Goal: Entertainment & Leisure: Consume media (video, audio)

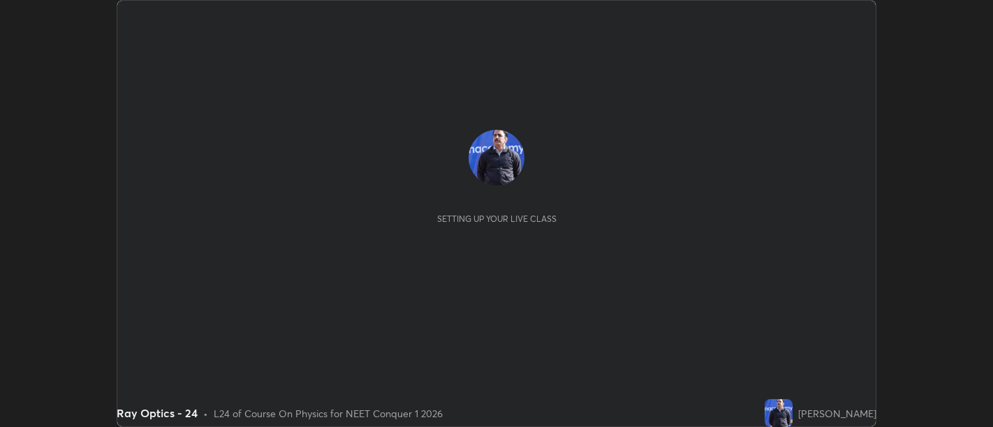
scroll to position [427, 992]
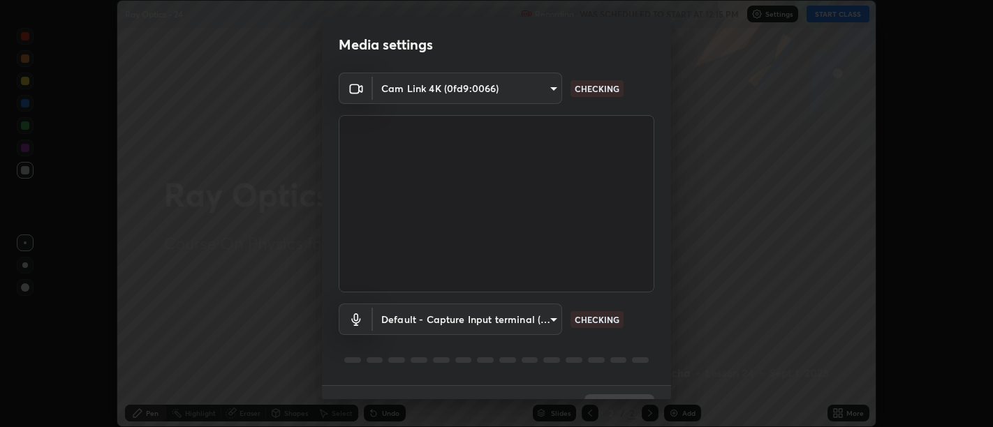
type input "d9b519daceb8a772394af6ea8e45353be5bbf62d8cb1cf3345c472de64055974"
type input "default"
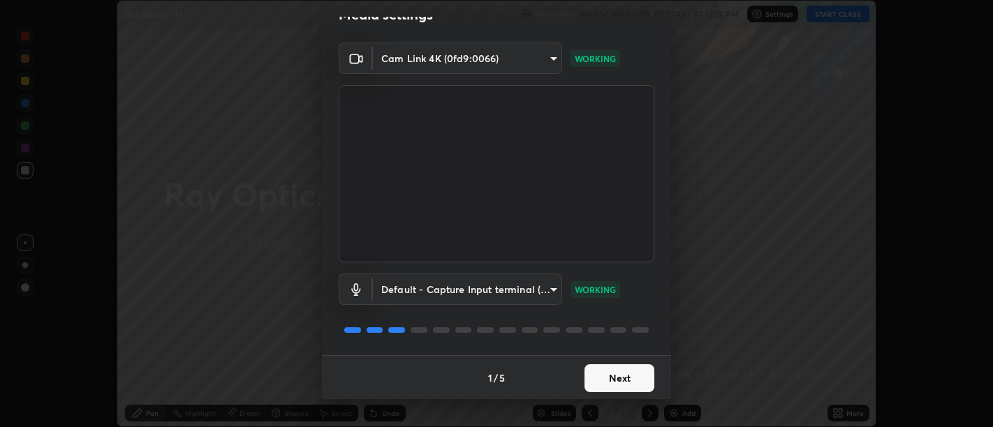
click at [628, 379] on button "Next" at bounding box center [620, 379] width 70 height 28
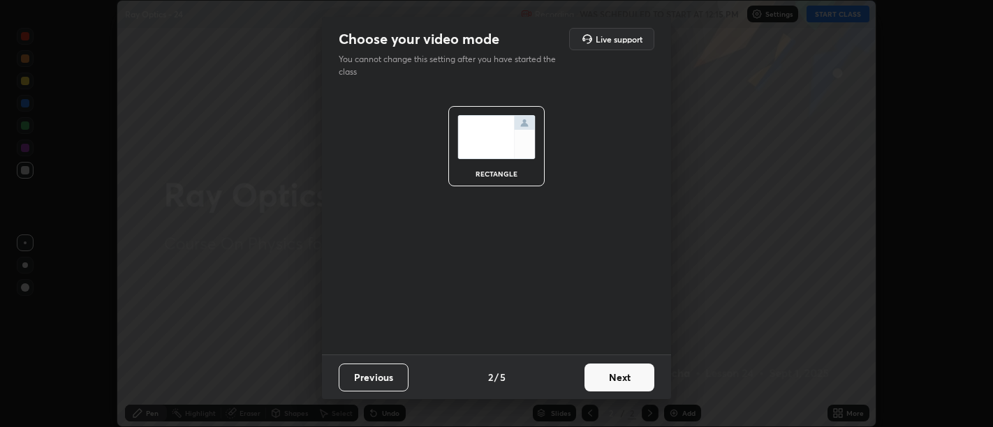
scroll to position [0, 0]
click at [623, 385] on button "Next" at bounding box center [620, 378] width 70 height 28
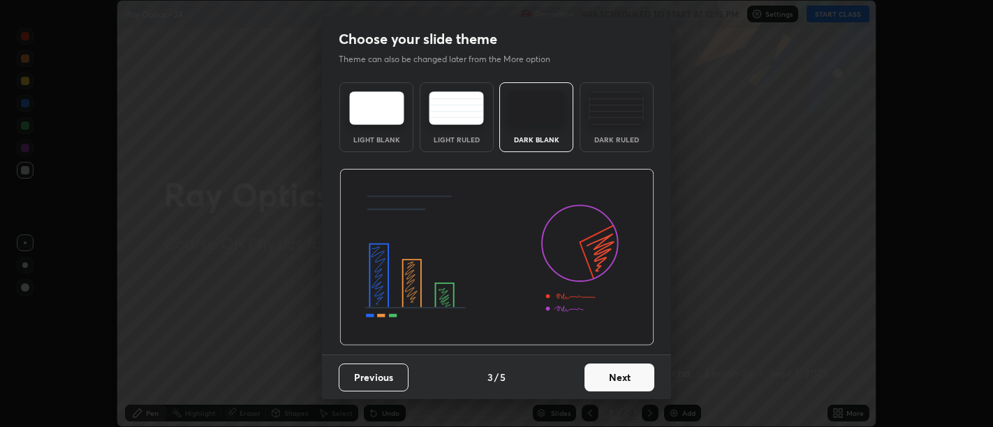
click at [622, 381] on button "Next" at bounding box center [620, 378] width 70 height 28
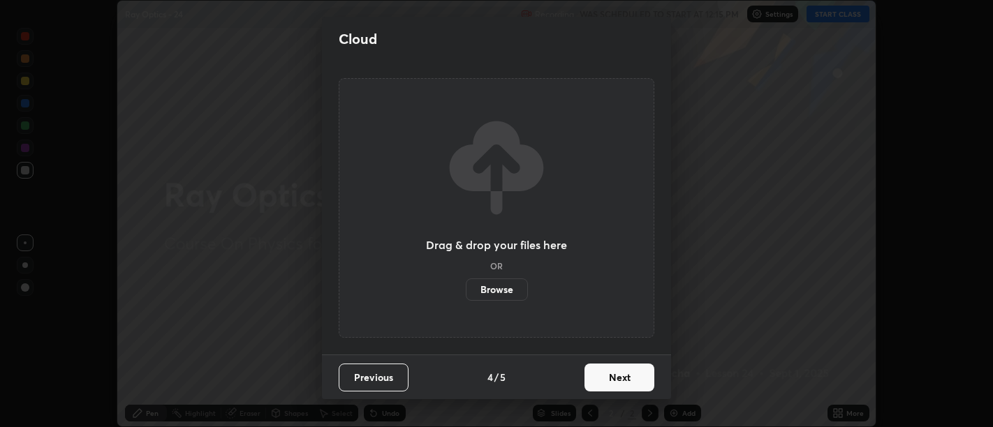
click at [621, 383] on button "Next" at bounding box center [620, 378] width 70 height 28
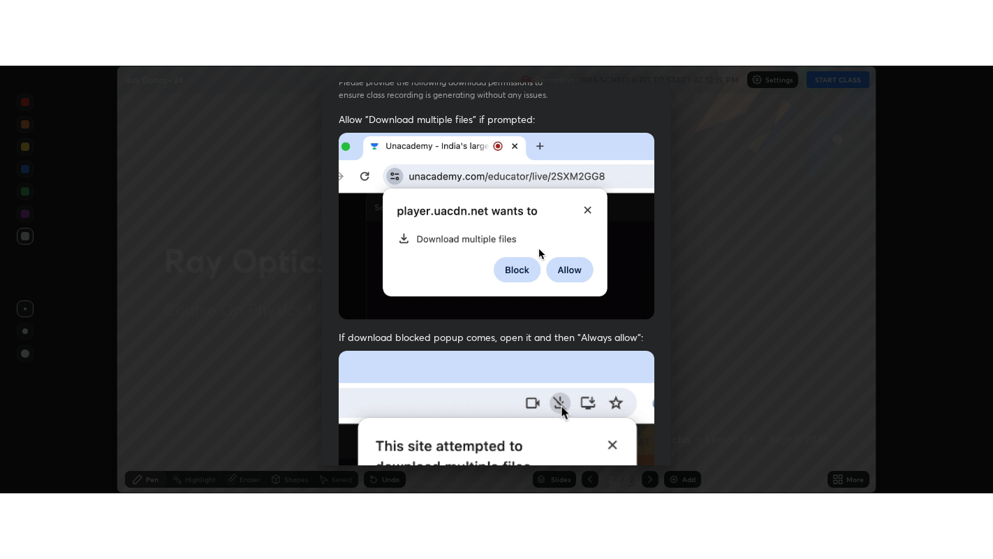
scroll to position [315, 0]
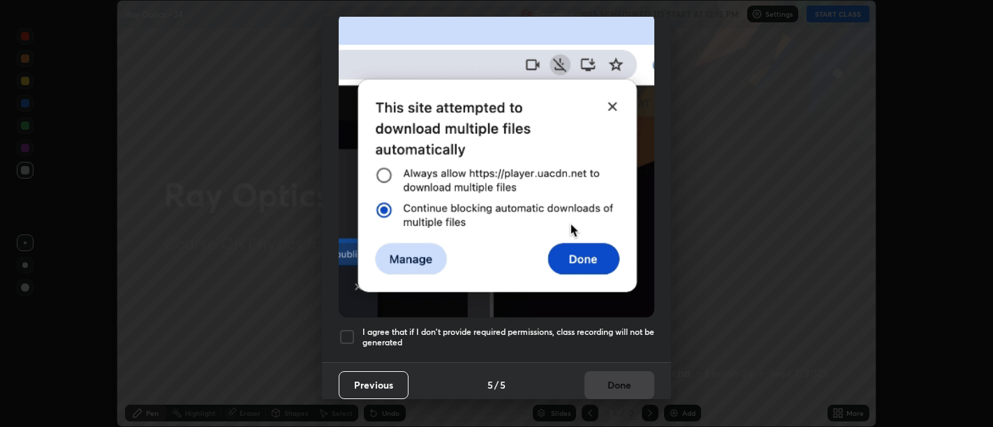
click at [590, 337] on h5 "I agree that if I don't provide required permissions, class recording will not …" at bounding box center [508, 338] width 292 height 22
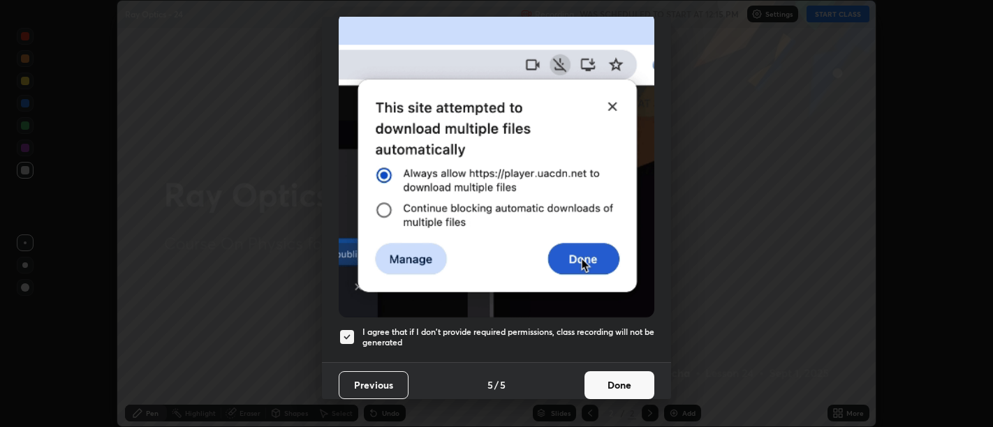
click at [615, 381] on button "Done" at bounding box center [620, 386] width 70 height 28
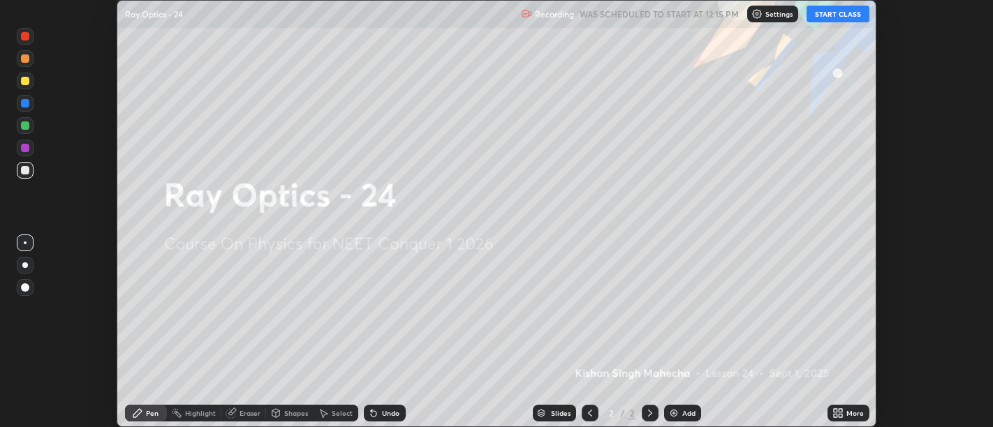
click at [841, 413] on icon at bounding box center [840, 410] width 3 height 3
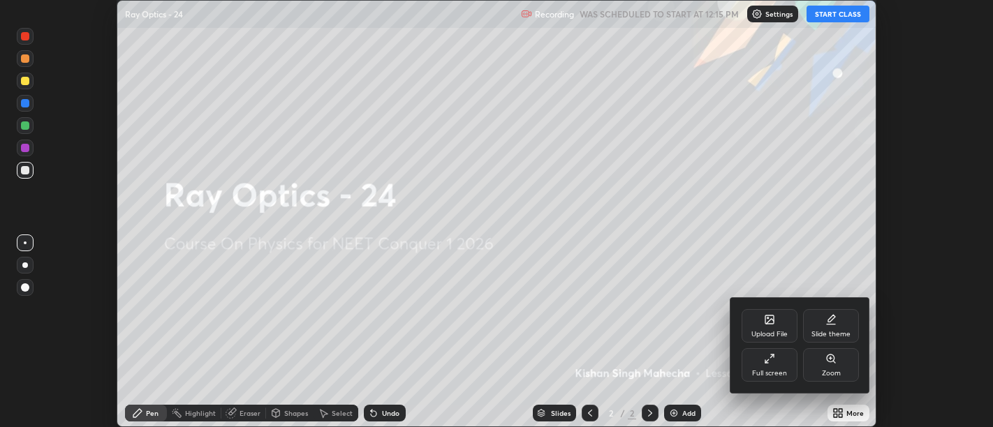
click at [765, 353] on div "Full screen" at bounding box center [770, 366] width 56 height 34
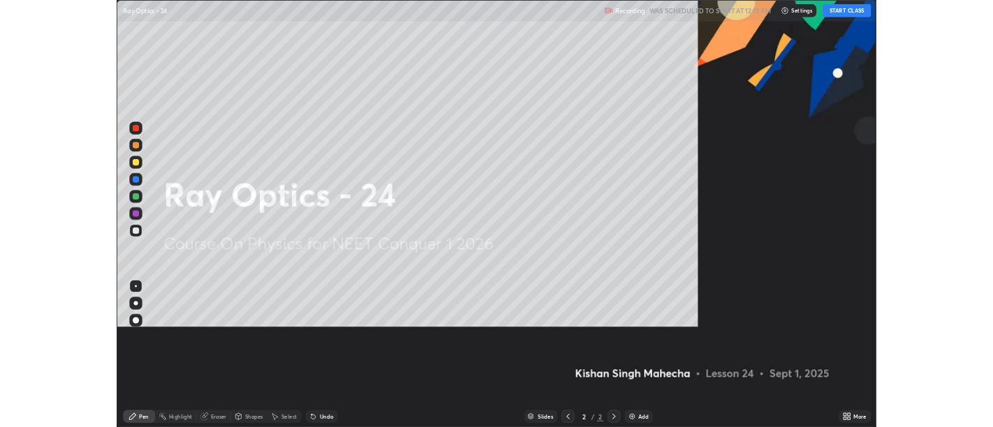
scroll to position [559, 993]
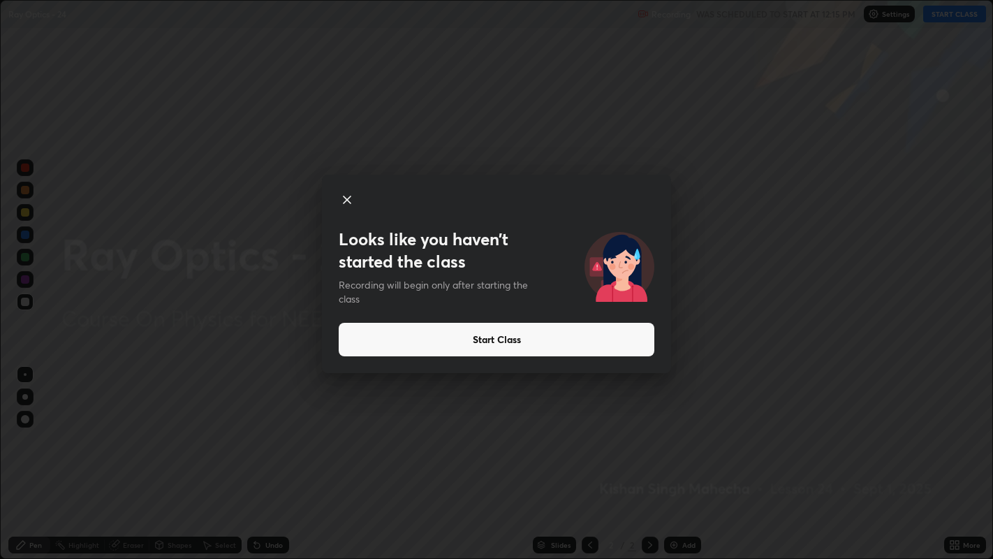
click at [651, 335] on button "Start Class" at bounding box center [497, 340] width 316 height 34
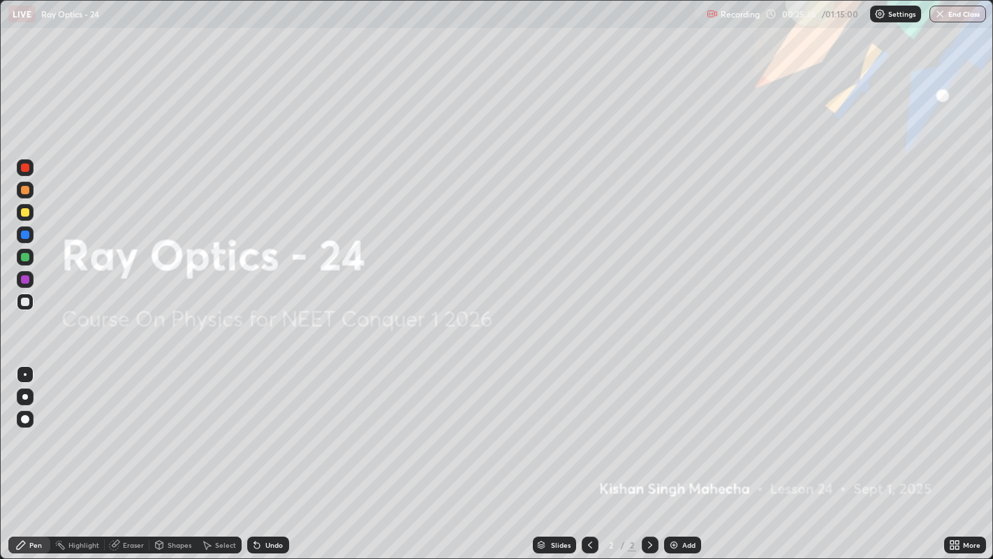
click at [669, 427] on img at bounding box center [673, 544] width 11 height 11
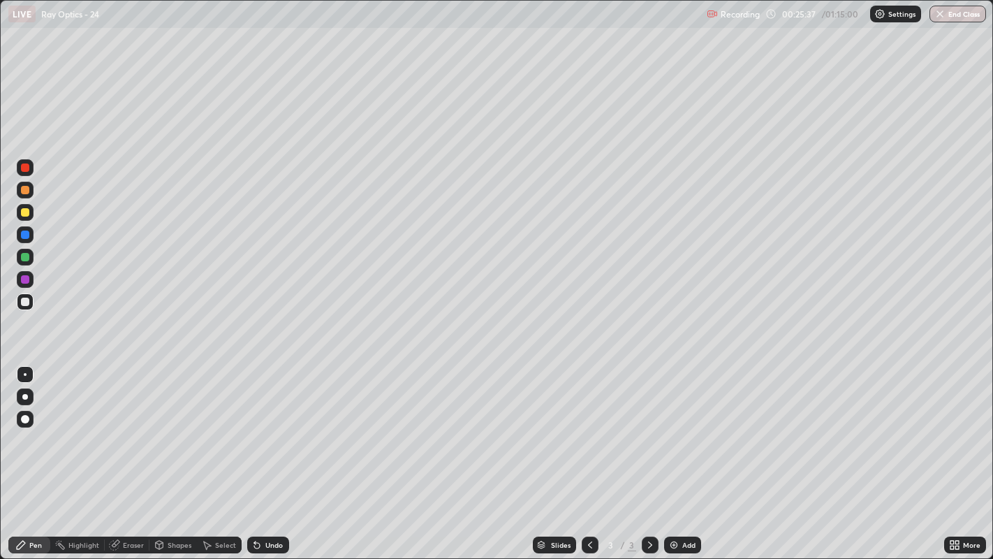
click at [17, 427] on icon at bounding box center [20, 544] width 11 height 11
click at [15, 427] on div at bounding box center [25, 447] width 22 height 168
click at [13, 427] on div "Erase all" at bounding box center [25, 279] width 34 height 503
click at [265, 427] on div "Undo" at bounding box center [268, 544] width 42 height 17
click at [25, 304] on div at bounding box center [25, 302] width 8 height 8
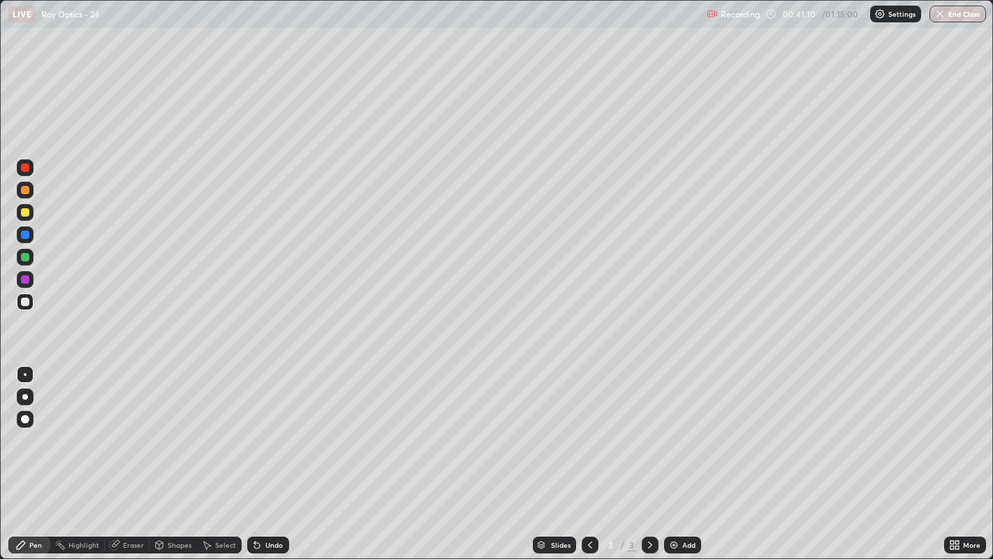
click at [27, 299] on div at bounding box center [25, 302] width 8 height 8
click at [22, 211] on div at bounding box center [25, 212] width 8 height 8
click at [256, 427] on icon at bounding box center [257, 546] width 6 height 6
click at [670, 427] on img at bounding box center [673, 544] width 11 height 11
click at [270, 427] on div "Undo" at bounding box center [268, 544] width 42 height 17
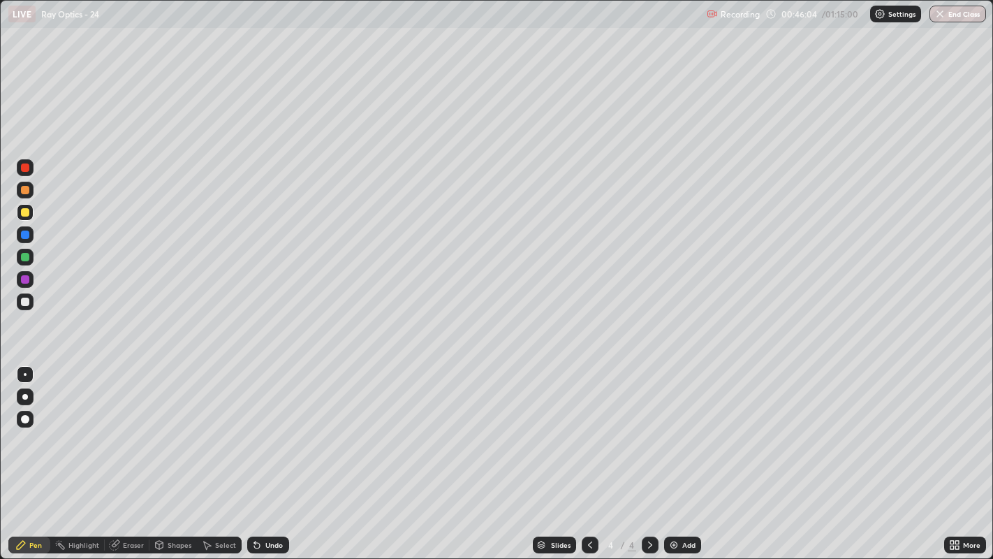
click at [263, 427] on div "Undo" at bounding box center [268, 544] width 42 height 17
click at [124, 427] on div "Eraser" at bounding box center [133, 544] width 21 height 7
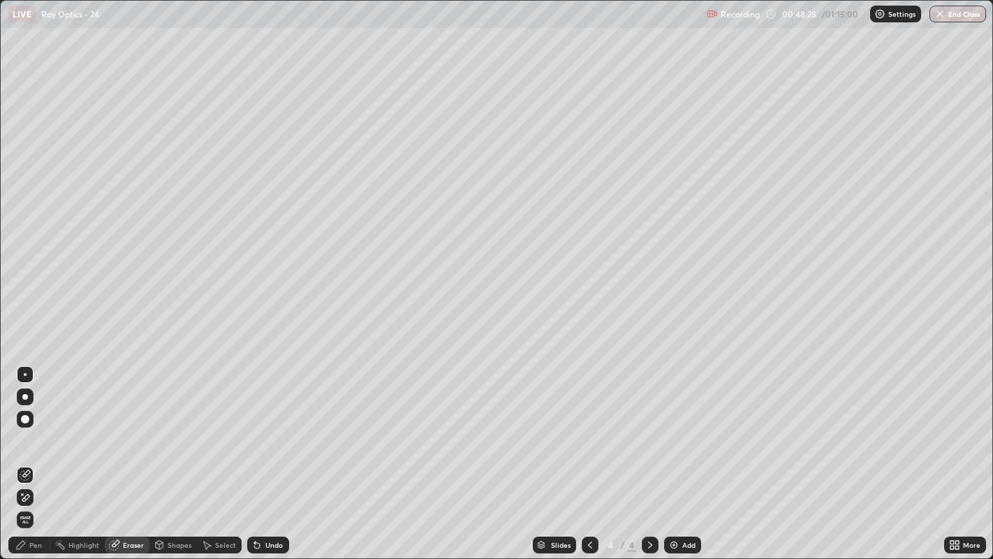
click at [28, 427] on div "Pen" at bounding box center [29, 544] width 42 height 17
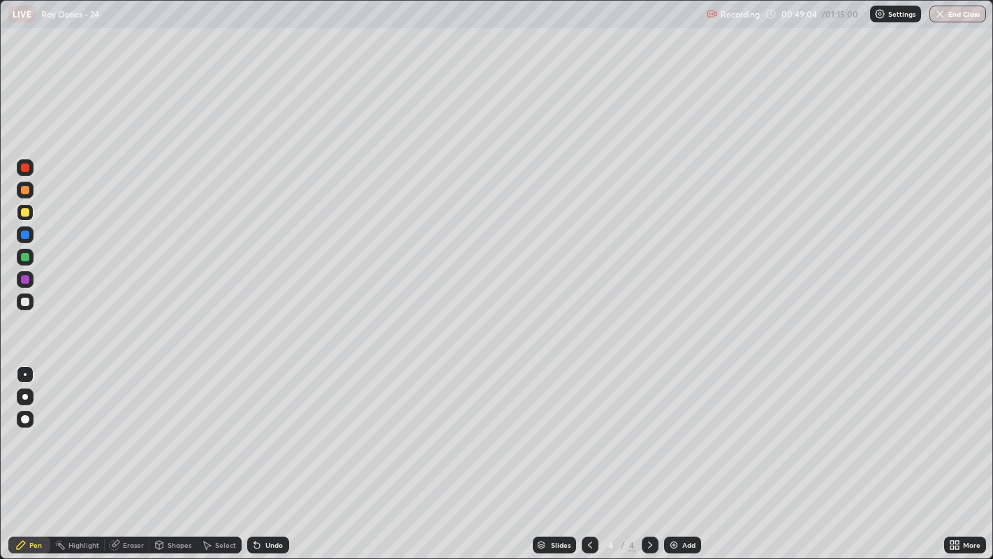
click at [263, 427] on div "Undo" at bounding box center [268, 544] width 42 height 17
click at [27, 303] on div at bounding box center [25, 302] width 8 height 8
click at [126, 427] on div "Eraser" at bounding box center [133, 544] width 21 height 7
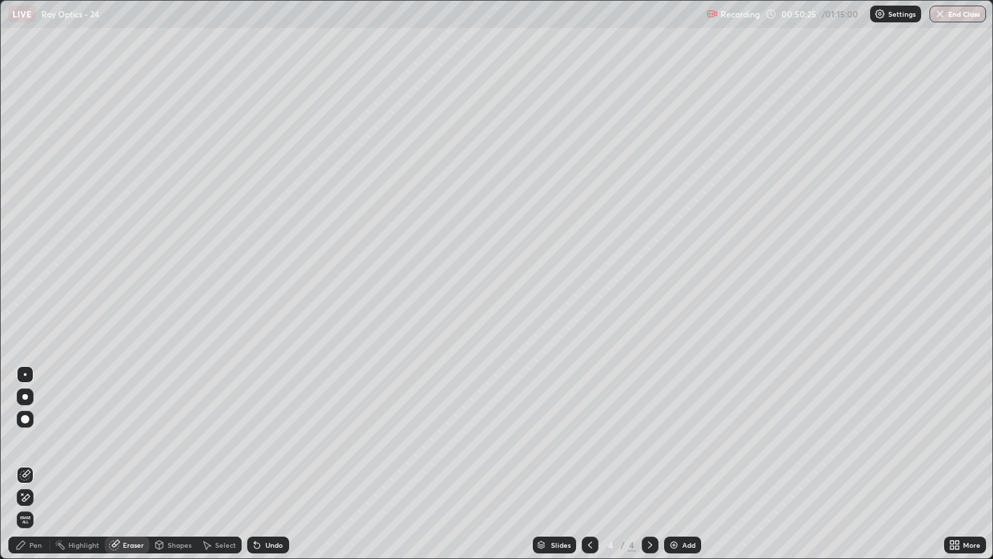
click at [35, 427] on div "Pen" at bounding box center [35, 544] width 13 height 7
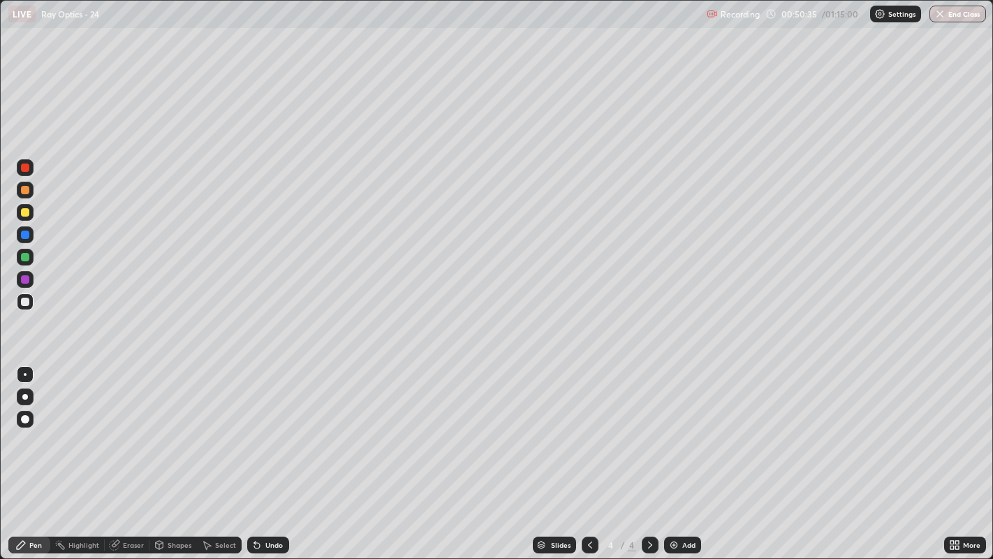
click at [25, 213] on div at bounding box center [25, 212] width 8 height 8
click at [24, 258] on div at bounding box center [25, 257] width 8 height 8
click at [263, 427] on div "Undo" at bounding box center [268, 544] width 42 height 17
click at [24, 211] on div at bounding box center [25, 212] width 8 height 8
click at [266, 427] on div "Undo" at bounding box center [273, 544] width 17 height 7
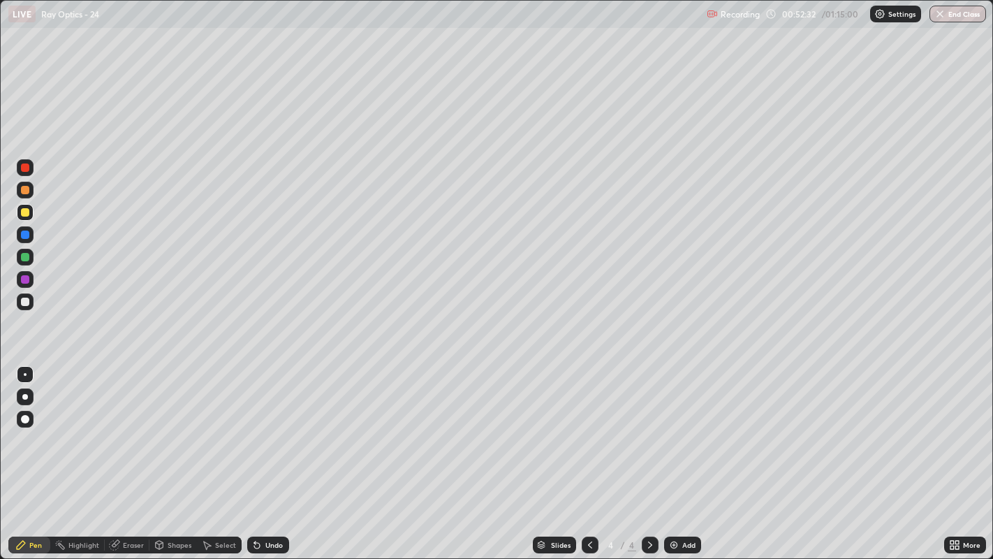
click at [265, 427] on div "Undo" at bounding box center [273, 544] width 17 height 7
click at [268, 427] on div "Undo" at bounding box center [273, 544] width 17 height 7
click at [262, 427] on div "Undo" at bounding box center [268, 544] width 42 height 17
click at [265, 427] on div "Undo" at bounding box center [273, 544] width 17 height 7
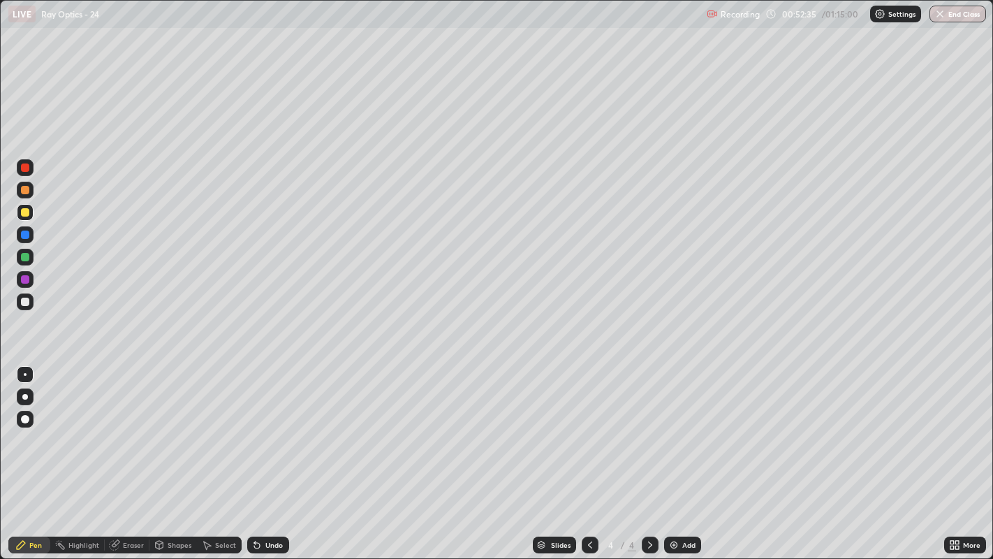
click at [265, 427] on div "Undo" at bounding box center [273, 544] width 17 height 7
click at [272, 427] on div "Undo" at bounding box center [273, 544] width 17 height 7
click at [682, 427] on div "Add" at bounding box center [688, 544] width 13 height 7
click at [122, 427] on div "Eraser" at bounding box center [127, 544] width 45 height 17
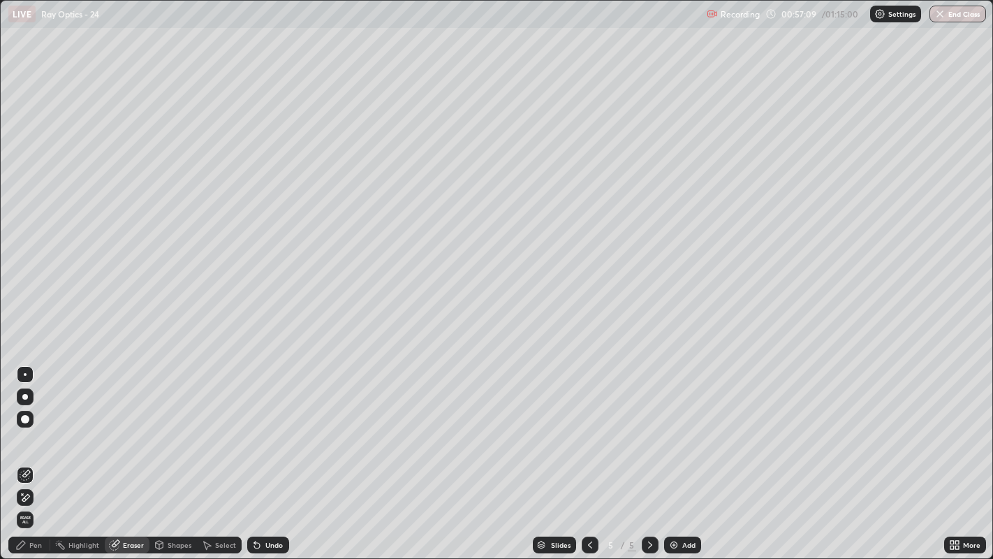
click at [28, 427] on div "Pen" at bounding box center [29, 544] width 42 height 17
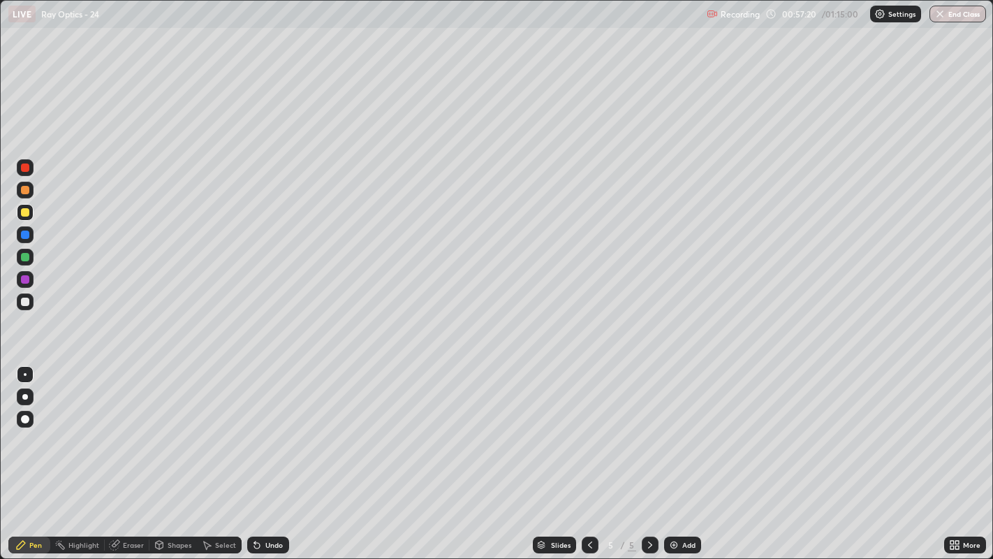
click at [22, 189] on div at bounding box center [25, 190] width 8 height 8
click at [673, 427] on img at bounding box center [673, 544] width 11 height 11
click at [270, 427] on div "Undo" at bounding box center [273, 544] width 17 height 7
click at [265, 427] on div "Undo" at bounding box center [273, 544] width 17 height 7
click at [273, 427] on div "Undo" at bounding box center [273, 544] width 17 height 7
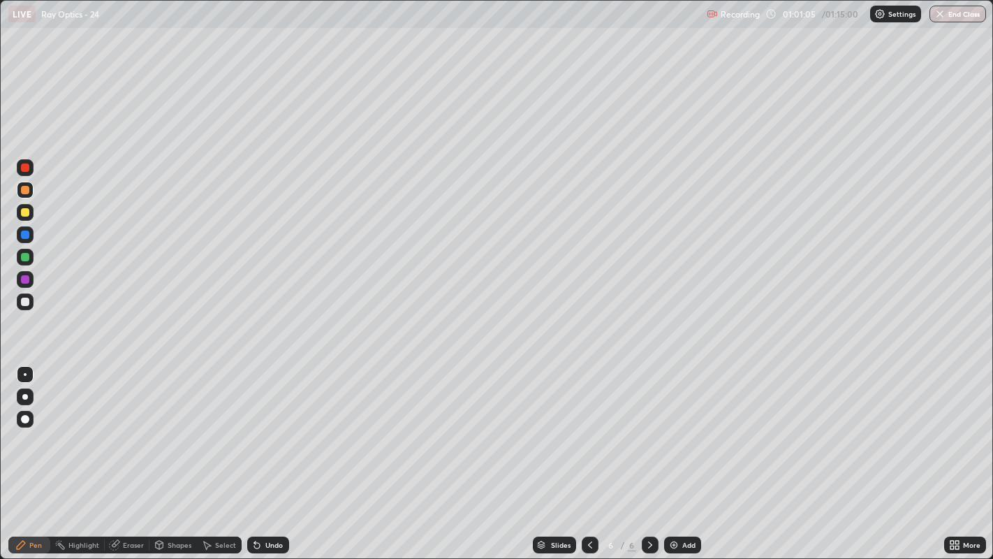
click at [274, 427] on div "Undo" at bounding box center [273, 544] width 17 height 7
click at [268, 427] on div "Undo" at bounding box center [268, 544] width 42 height 17
click at [266, 427] on div "Undo" at bounding box center [268, 544] width 42 height 17
click at [218, 427] on div "Select" at bounding box center [219, 544] width 45 height 17
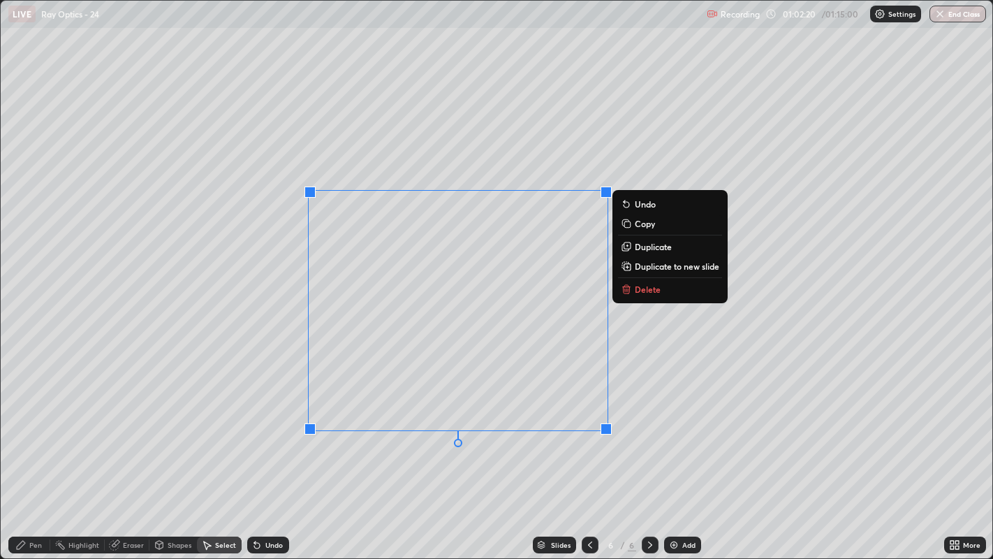
click at [633, 288] on button "Delete" at bounding box center [670, 289] width 104 height 17
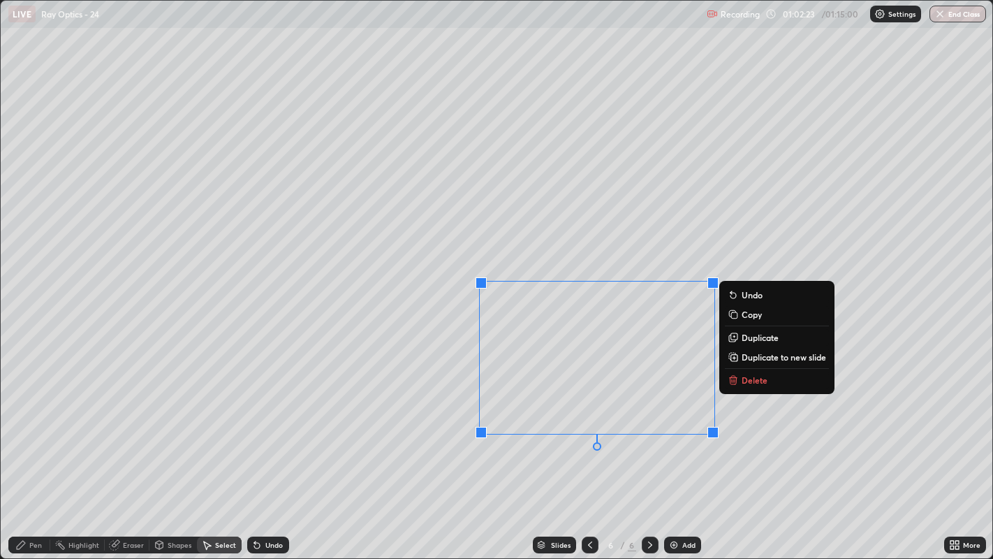
click at [739, 381] on button "Delete" at bounding box center [777, 380] width 104 height 17
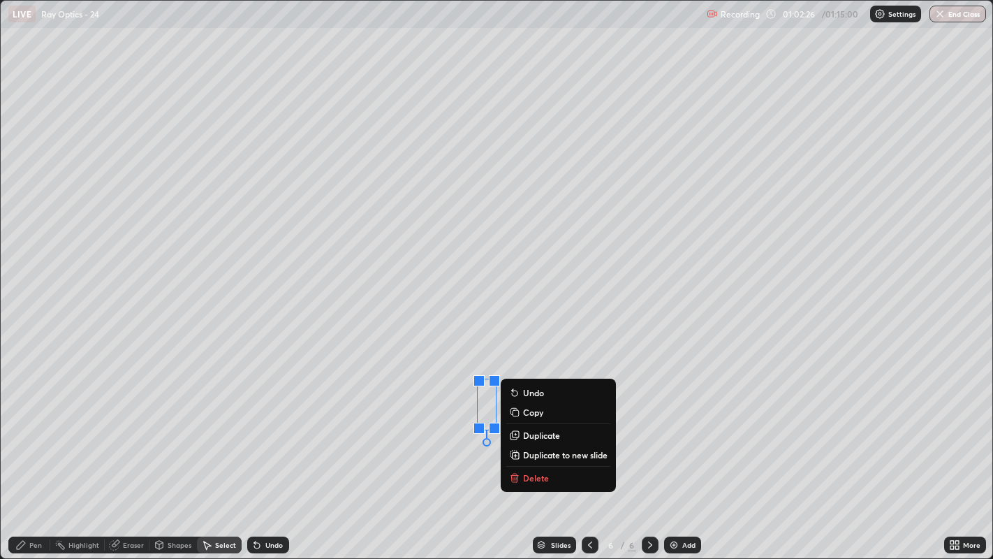
click at [524, 427] on p "Delete" at bounding box center [536, 477] width 26 height 11
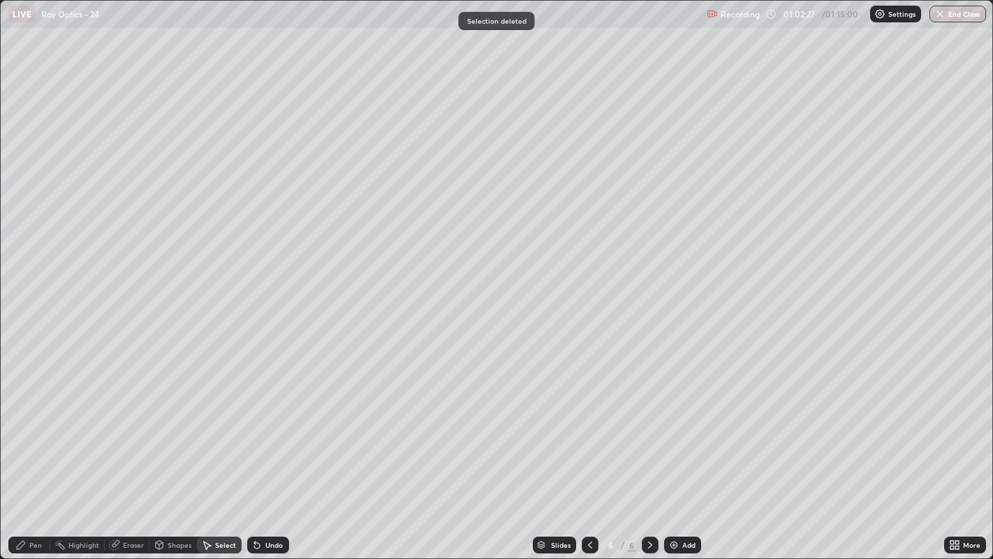
click at [120, 427] on div "Eraser" at bounding box center [127, 544] width 45 height 17
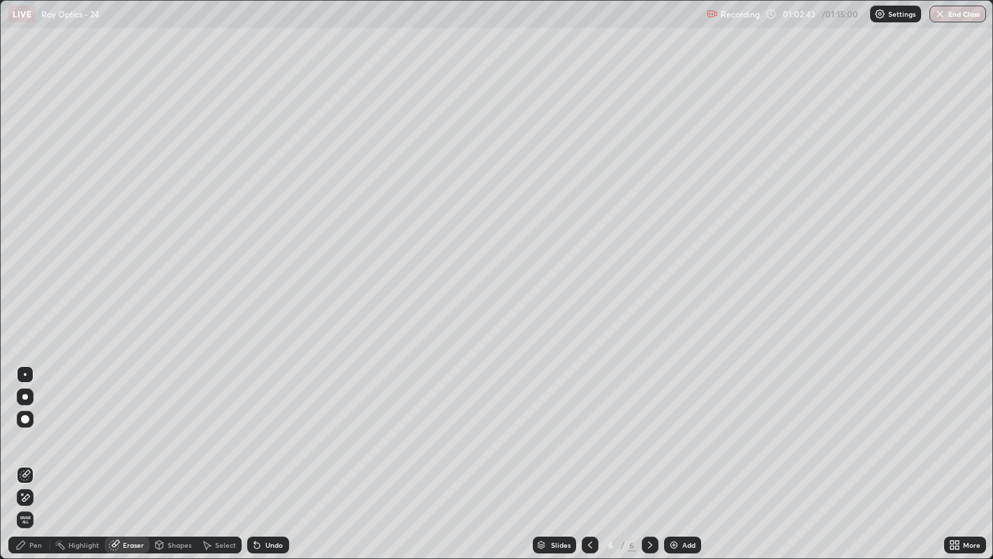
click at [37, 427] on div "Pen" at bounding box center [29, 544] width 42 height 17
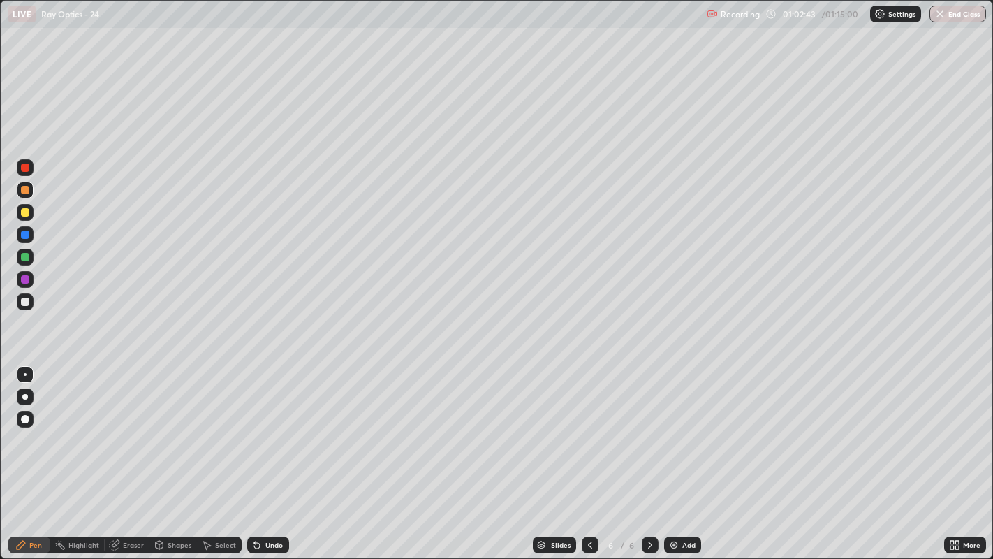
click at [31, 427] on div "Pen" at bounding box center [35, 544] width 13 height 7
click at [32, 427] on div "Pen" at bounding box center [35, 544] width 13 height 7
click at [677, 427] on img at bounding box center [673, 544] width 11 height 11
click at [589, 427] on icon at bounding box center [590, 544] width 4 height 7
click at [592, 427] on icon at bounding box center [590, 544] width 11 height 11
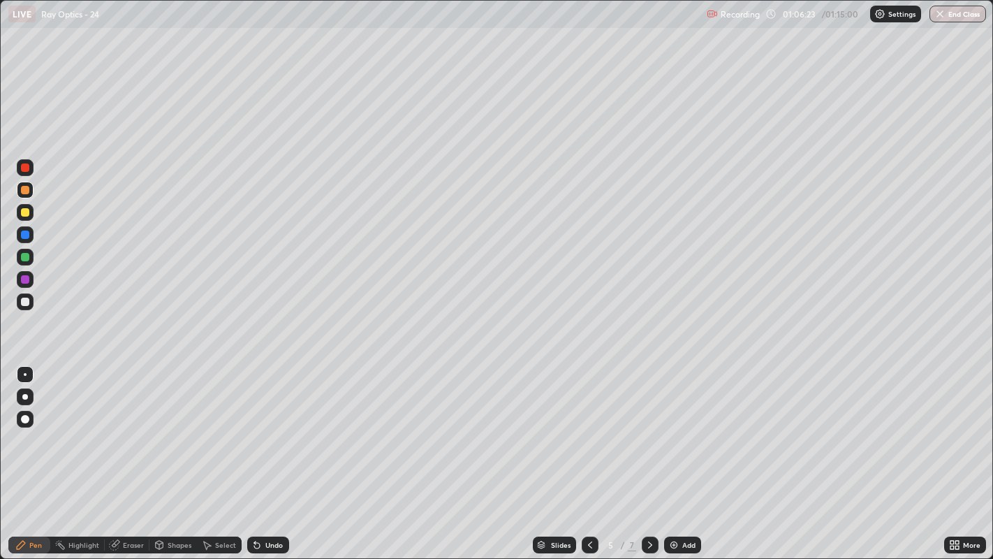
click at [588, 427] on icon at bounding box center [590, 544] width 11 height 11
click at [594, 427] on icon at bounding box center [590, 544] width 11 height 11
click at [646, 427] on icon at bounding box center [650, 544] width 11 height 11
click at [648, 427] on icon at bounding box center [650, 544] width 11 height 11
click at [650, 427] on icon at bounding box center [650, 544] width 11 height 11
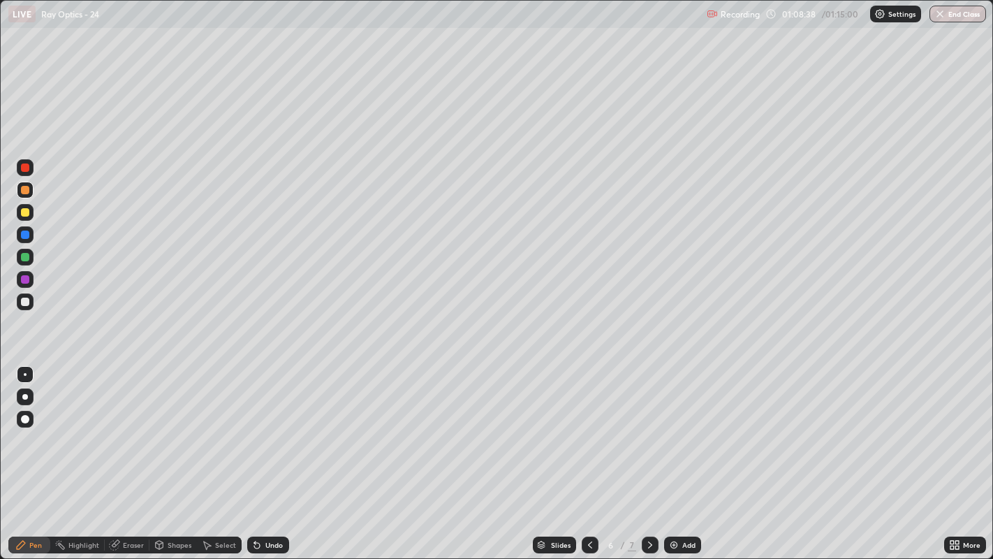
click at [648, 427] on icon at bounding box center [650, 544] width 11 height 11
click at [680, 427] on div "Add" at bounding box center [682, 544] width 37 height 17
click at [22, 190] on div at bounding box center [25, 190] width 8 height 8
click at [28, 214] on div at bounding box center [25, 212] width 8 height 8
click at [265, 427] on div "Undo" at bounding box center [273, 544] width 17 height 7
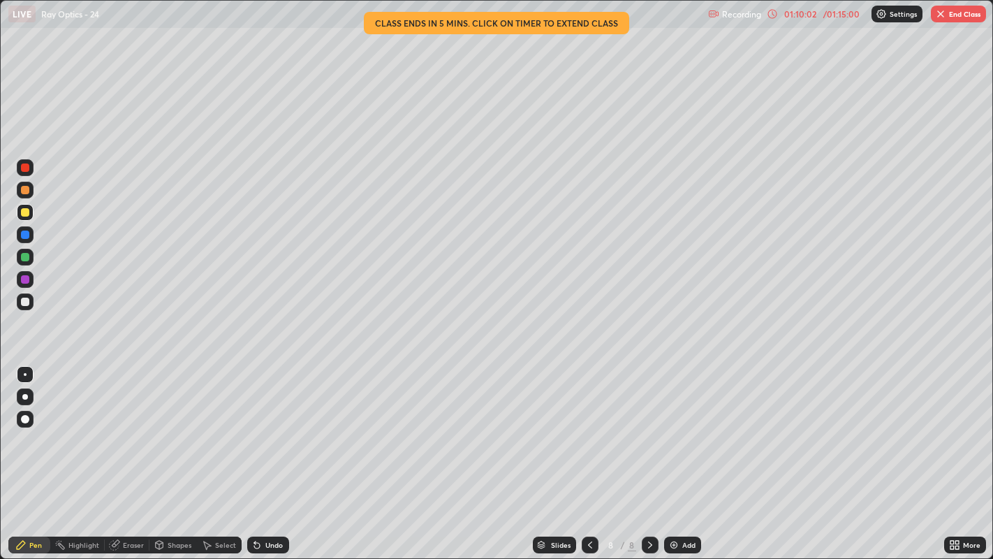
click at [25, 299] on div at bounding box center [25, 302] width 8 height 8
click at [958, 15] on button "End Class" at bounding box center [958, 14] width 55 height 17
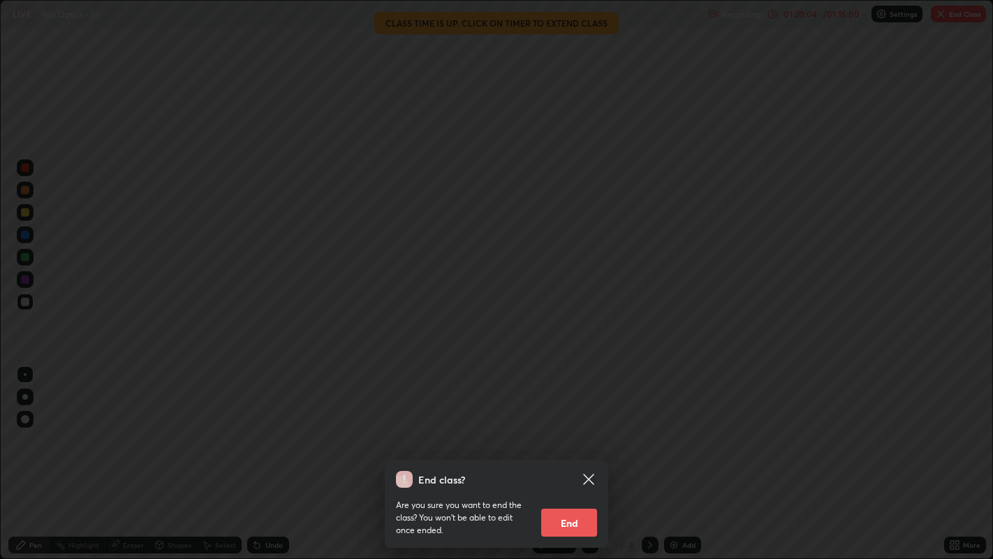
click at [570, 427] on button "End" at bounding box center [569, 522] width 56 height 28
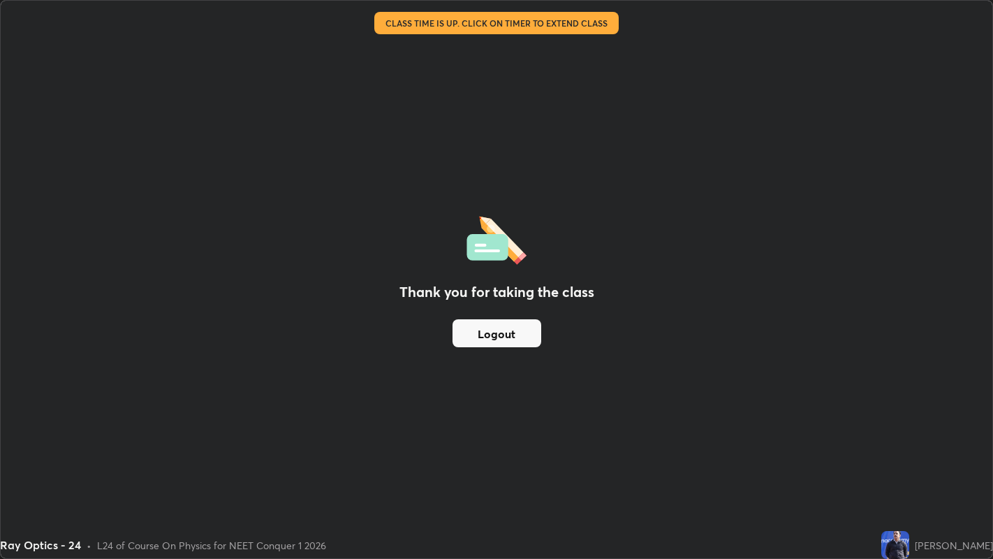
click at [476, 159] on div "Thank you for taking the class Logout" at bounding box center [497, 279] width 992 height 557
click at [489, 324] on button "Logout" at bounding box center [497, 333] width 89 height 28
click at [491, 326] on button "Logout" at bounding box center [497, 333] width 89 height 28
click at [487, 327] on button "Logout" at bounding box center [497, 333] width 89 height 28
click at [490, 323] on button "Logout" at bounding box center [497, 333] width 89 height 28
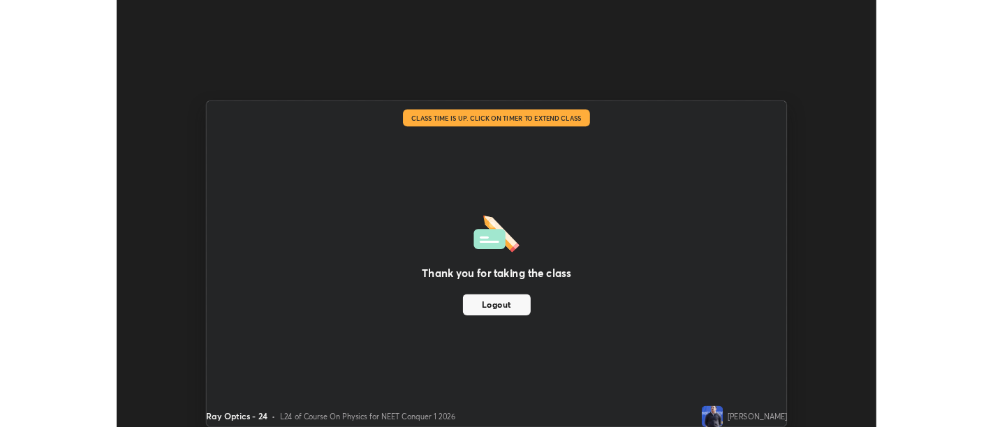
scroll to position [69412, 68846]
